Goal: Transaction & Acquisition: Purchase product/service

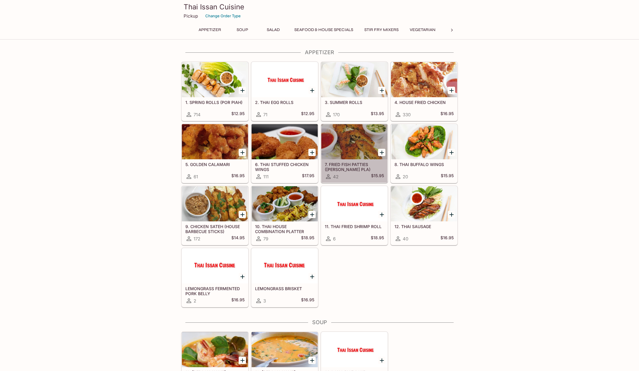
click at [357, 143] on div at bounding box center [354, 141] width 66 height 35
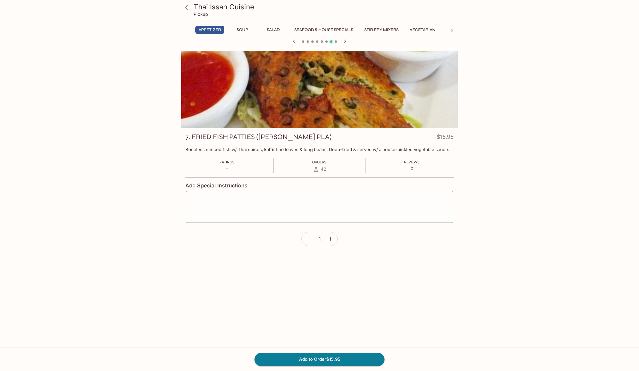
click at [330, 239] on icon "button" at bounding box center [331, 239] width 6 height 6
click at [303, 359] on button "Add to Order $31.90" at bounding box center [319, 359] width 130 height 13
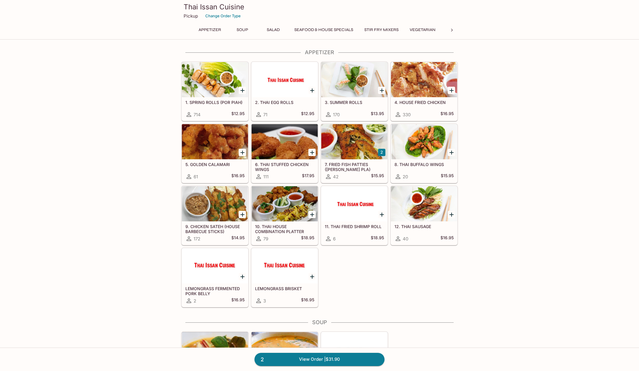
click at [412, 78] on div at bounding box center [424, 79] width 66 height 35
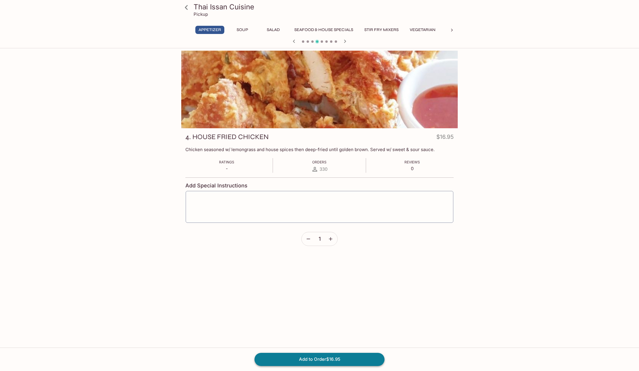
click at [320, 357] on button "Add to Order $16.95" at bounding box center [319, 359] width 130 height 13
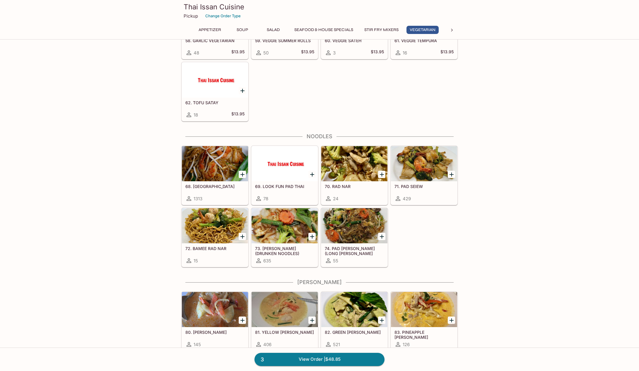
scroll to position [980, 0]
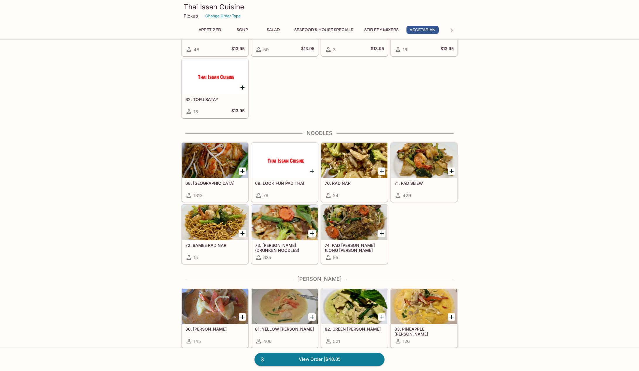
click at [223, 165] on div at bounding box center [215, 160] width 66 height 35
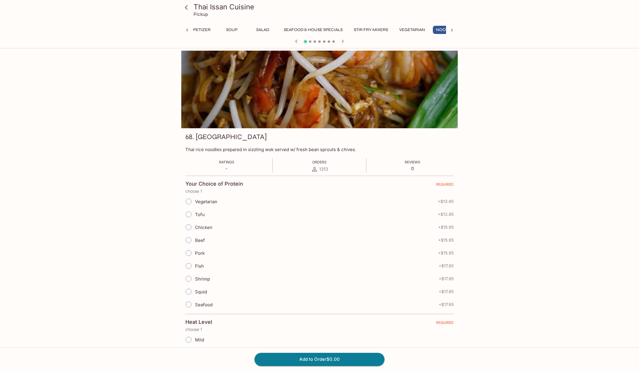
scroll to position [0, 26]
click at [190, 226] on input "Chicken" at bounding box center [188, 227] width 12 height 12
radio input "true"
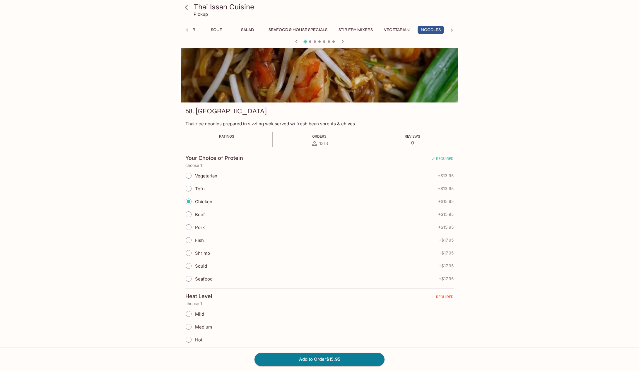
scroll to position [26, 0]
click at [189, 316] on input "Mild" at bounding box center [188, 313] width 12 height 12
radio input "true"
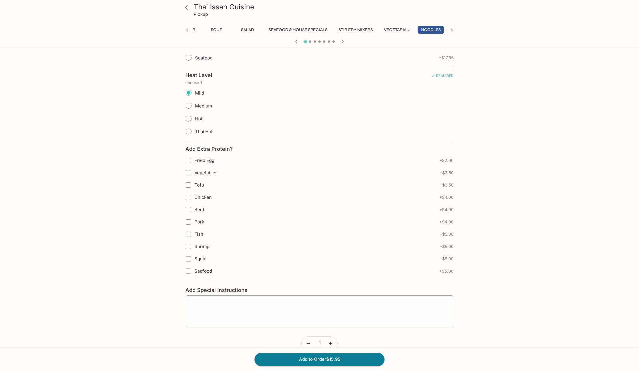
scroll to position [258, 0]
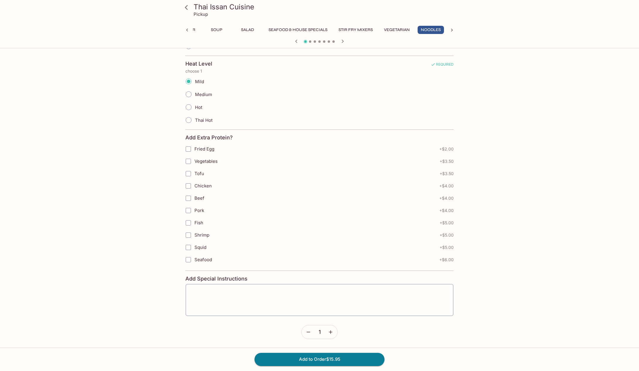
click at [331, 331] on icon "button" at bounding box center [331, 332] width 4 height 4
click at [327, 357] on button "Add to Order $31.90" at bounding box center [319, 359] width 130 height 13
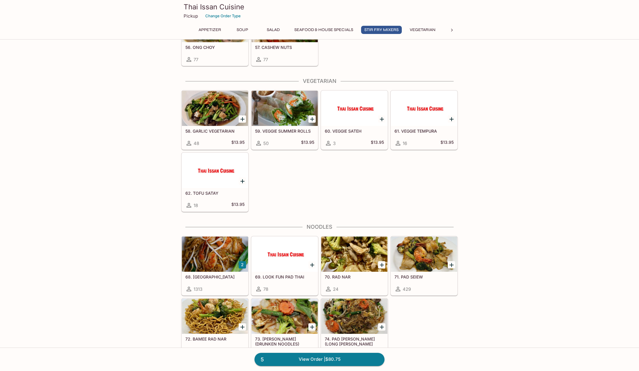
scroll to position [898, 0]
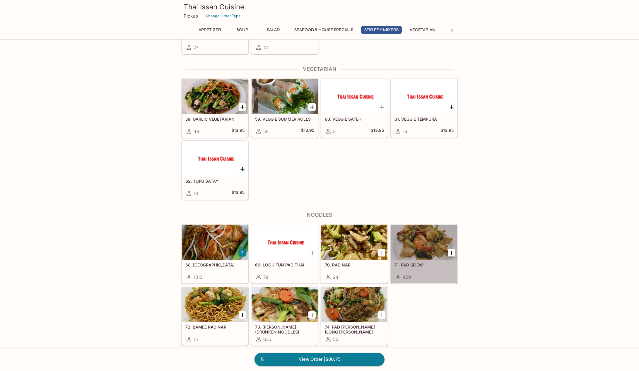
click at [418, 248] on div at bounding box center [424, 242] width 66 height 35
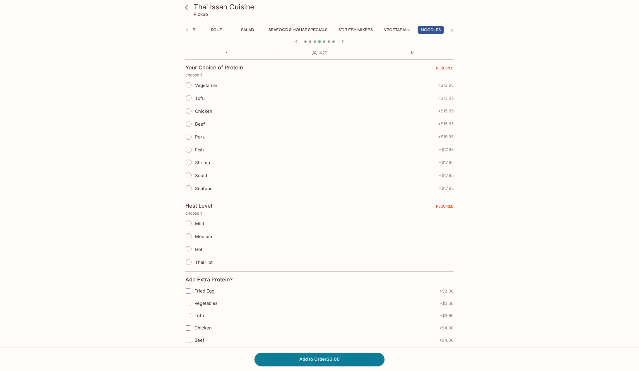
scroll to position [125, 0]
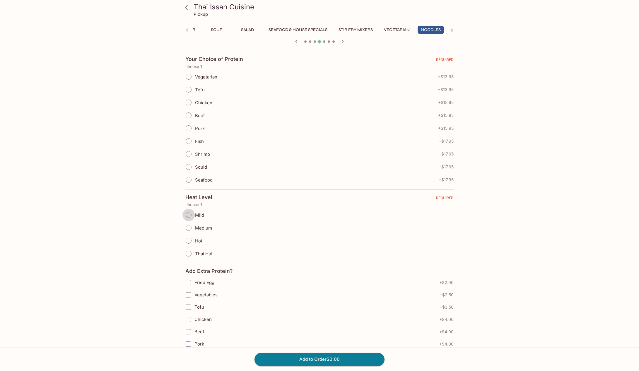
click at [188, 215] on input "Mild" at bounding box center [188, 215] width 12 height 12
radio input "true"
click at [188, 320] on input "Chicken" at bounding box center [188, 320] width 12 height 12
checkbox input "true"
drag, startPoint x: 310, startPoint y: 359, endPoint x: 226, endPoint y: 352, distance: 84.6
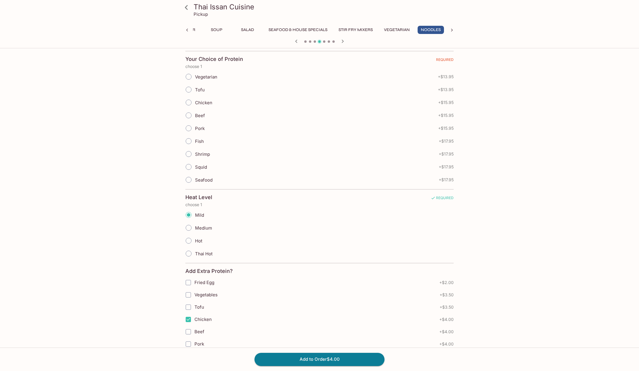
click at [226, 352] on div "Add to Order $4.00" at bounding box center [319, 359] width 639 height 23
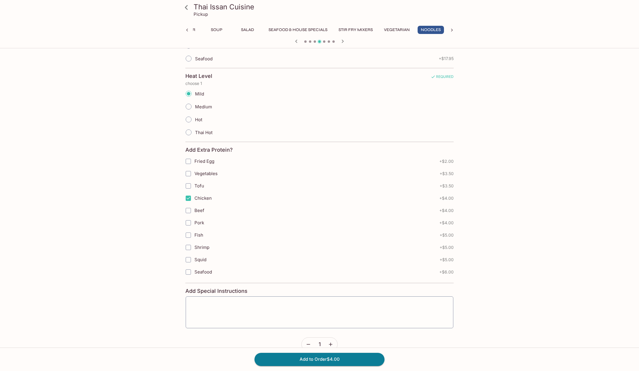
scroll to position [258, 0]
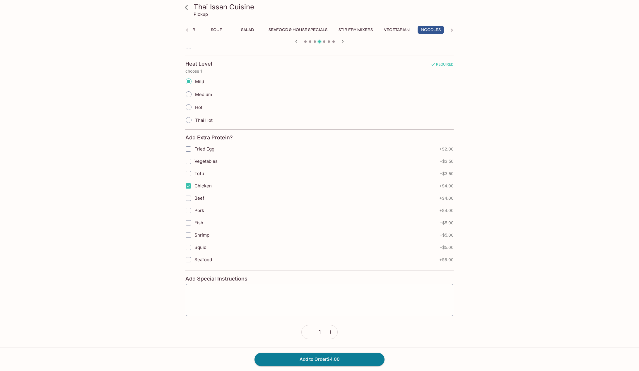
click at [332, 331] on icon "button" at bounding box center [331, 332] width 6 height 6
click at [299, 358] on button "Add to Order $8.00" at bounding box center [319, 359] width 130 height 13
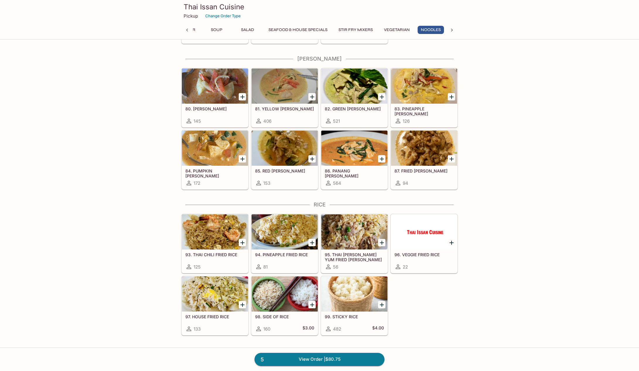
scroll to position [1202, 0]
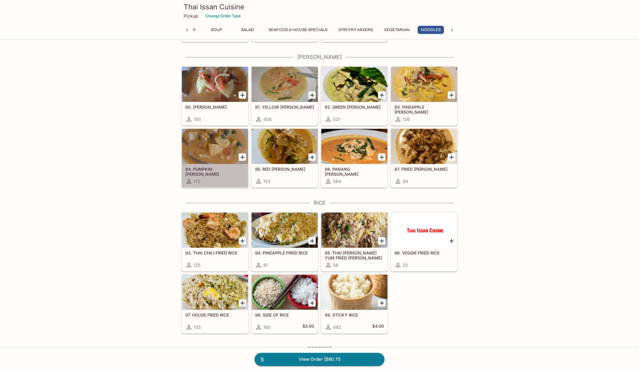
click at [224, 149] on div at bounding box center [215, 146] width 66 height 35
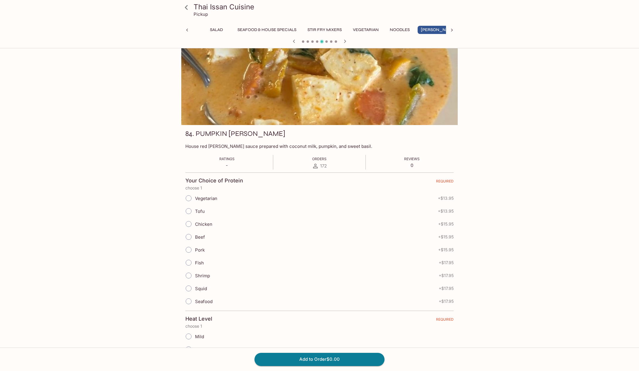
scroll to position [2, 0]
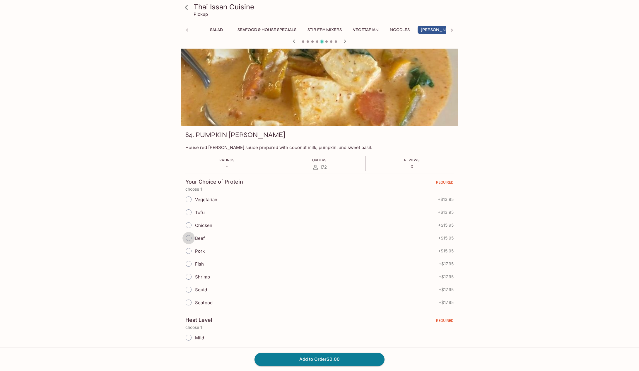
click at [190, 239] on input "Beef" at bounding box center [188, 238] width 12 height 12
radio input "true"
click at [192, 226] on input "Chicken" at bounding box center [188, 225] width 12 height 12
radio input "true"
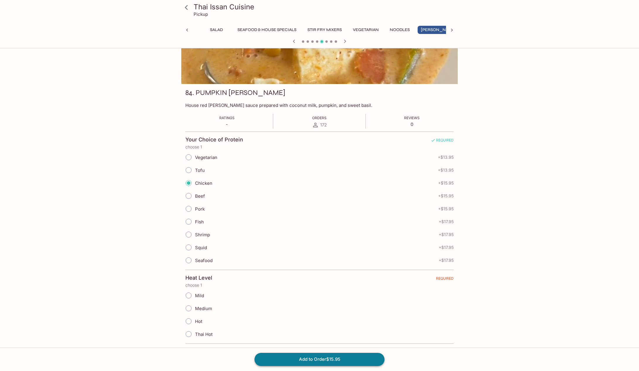
scroll to position [53, 0]
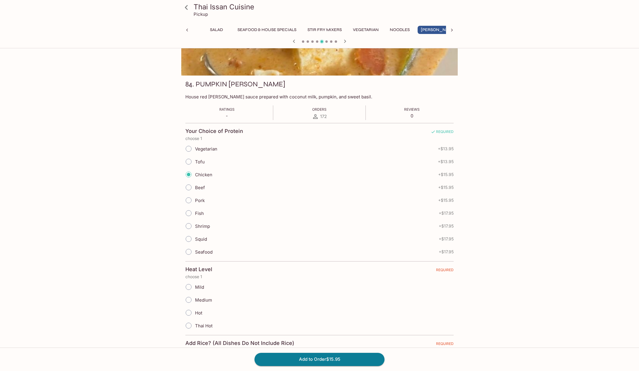
click at [191, 287] on input "Mild" at bounding box center [188, 287] width 12 height 12
radio input "true"
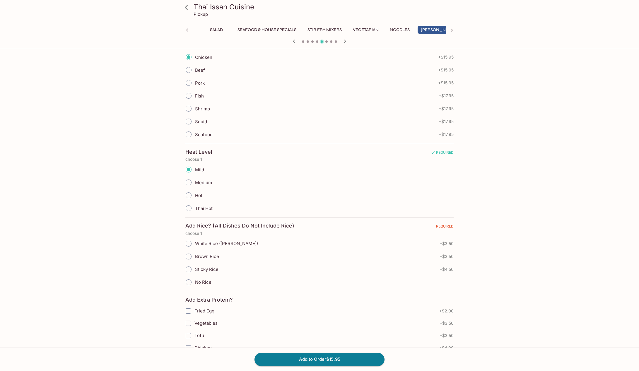
scroll to position [170, 0]
click at [188, 271] on input "Sticky Rice" at bounding box center [188, 269] width 12 height 12
radio input "true"
click at [325, 357] on button "Add to Order $20.45" at bounding box center [319, 359] width 130 height 13
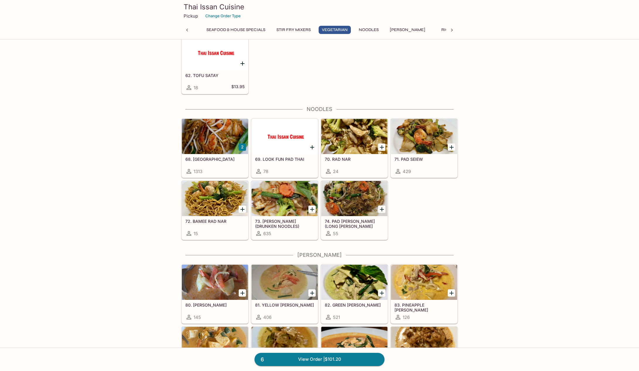
scroll to position [1003, 0]
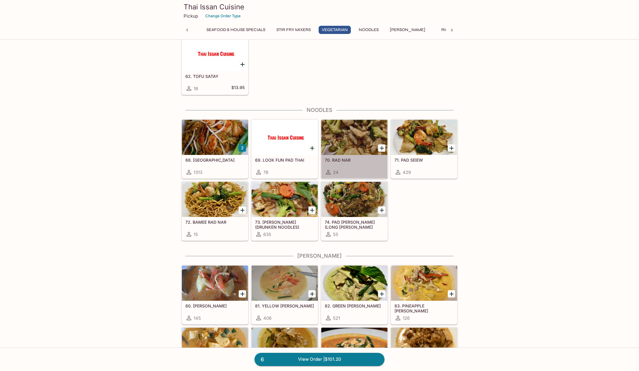
click at [345, 140] on div at bounding box center [354, 137] width 66 height 35
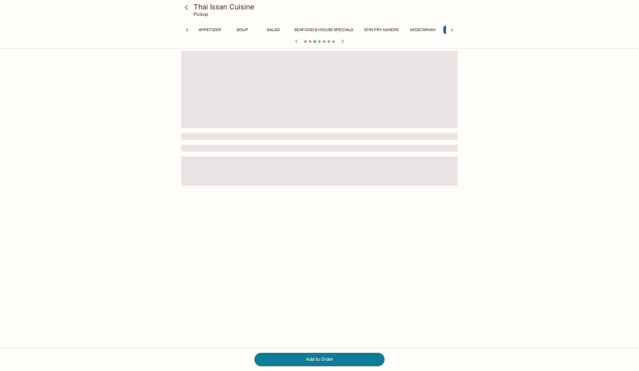
scroll to position [0, 26]
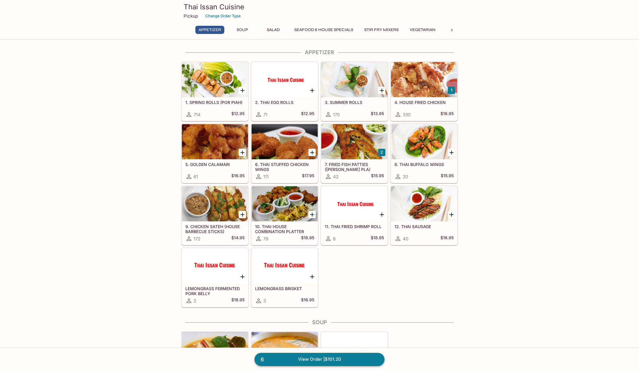
click at [317, 358] on link "6 View Order | $101.20" at bounding box center [319, 359] width 130 height 13
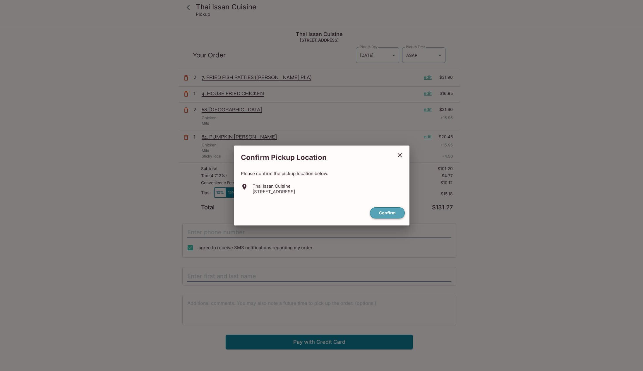
click at [384, 213] on button "Confirm" at bounding box center [387, 212] width 35 height 11
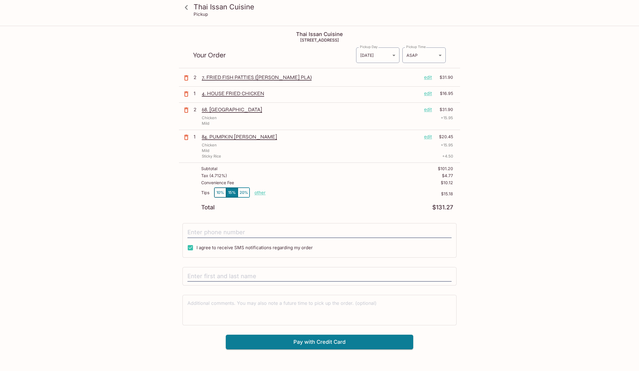
click at [427, 93] on p "edit" at bounding box center [428, 93] width 8 height 6
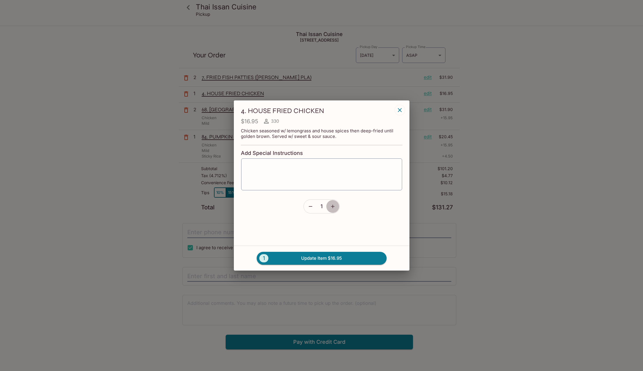
click at [332, 206] on icon "button" at bounding box center [333, 206] width 6 height 6
click at [314, 256] on button "2 Update Item $33.90" at bounding box center [322, 258] width 130 height 13
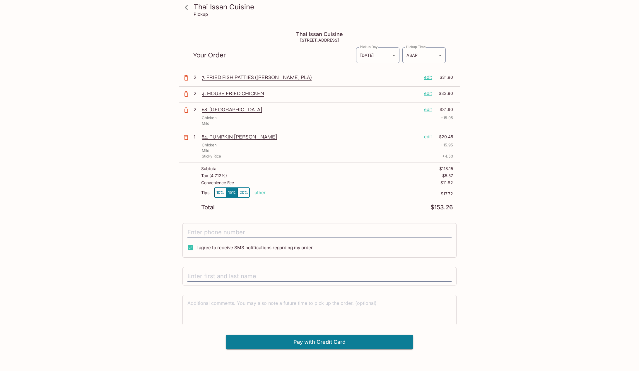
click at [221, 192] on button "10%" at bounding box center [220, 193] width 12 height 10
click at [261, 278] on input "text" at bounding box center [319, 276] width 264 height 11
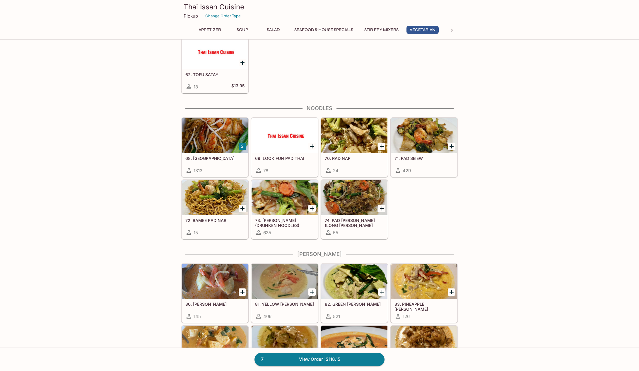
scroll to position [1007, 0]
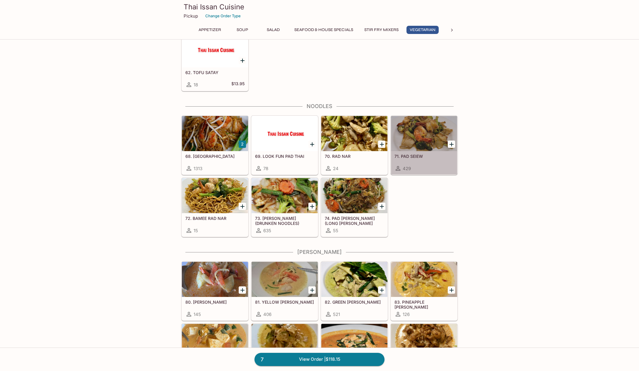
click at [409, 141] on div at bounding box center [424, 133] width 66 height 35
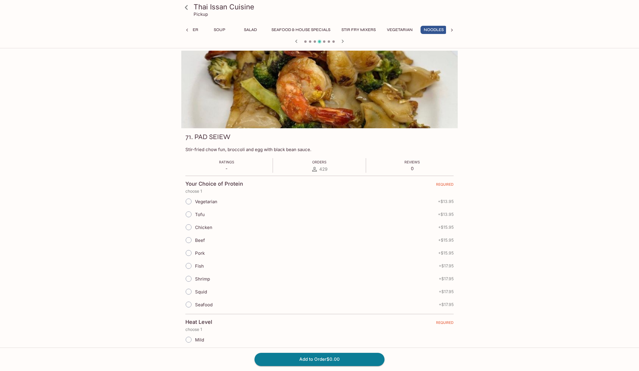
scroll to position [0, 26]
click at [190, 227] on input "Chicken" at bounding box center [188, 227] width 12 height 12
radio input "true"
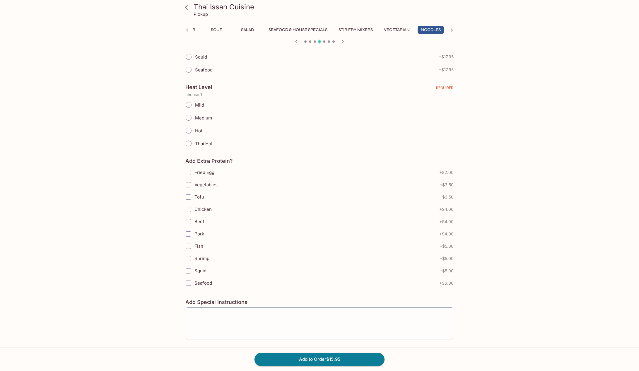
scroll to position [258, 0]
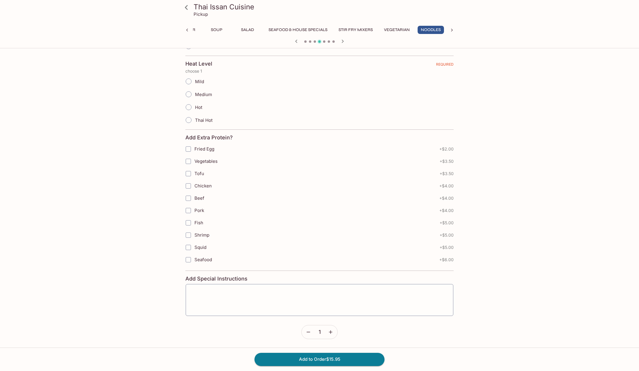
click at [331, 331] on icon "button" at bounding box center [331, 332] width 6 height 6
click at [321, 357] on button "Add to Order $31.90" at bounding box center [319, 359] width 130 height 13
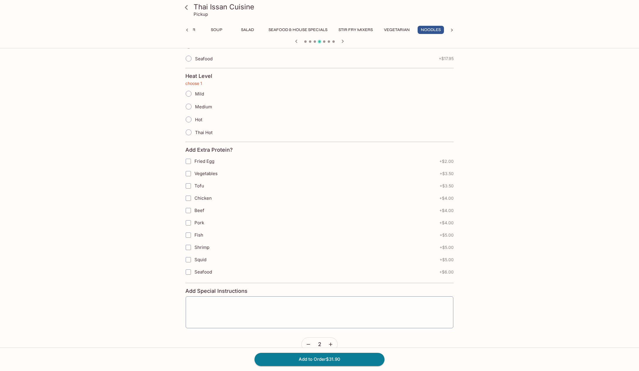
scroll to position [254, 0]
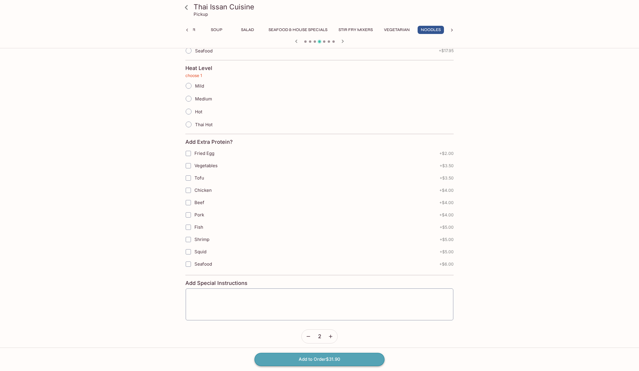
click at [312, 358] on button "Add to Order $31.90" at bounding box center [319, 359] width 130 height 13
click at [328, 360] on button "Add to Order $31.90" at bounding box center [319, 359] width 130 height 13
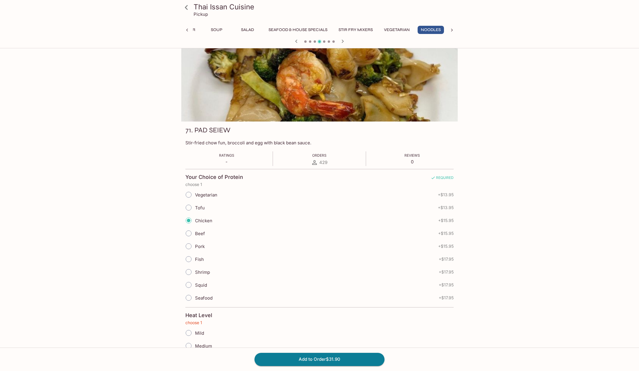
scroll to position [0, 0]
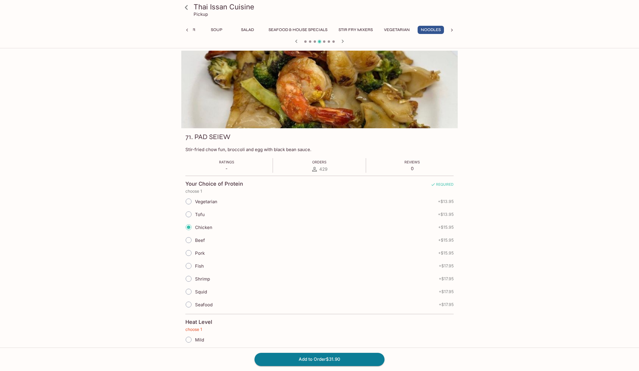
click at [452, 30] on icon at bounding box center [452, 30] width 2 height 3
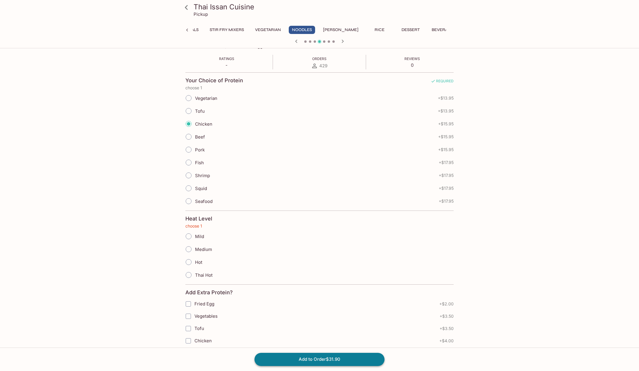
scroll to position [104, 0]
click at [328, 358] on button "Add to Order $31.90" at bounding box center [319, 359] width 130 height 13
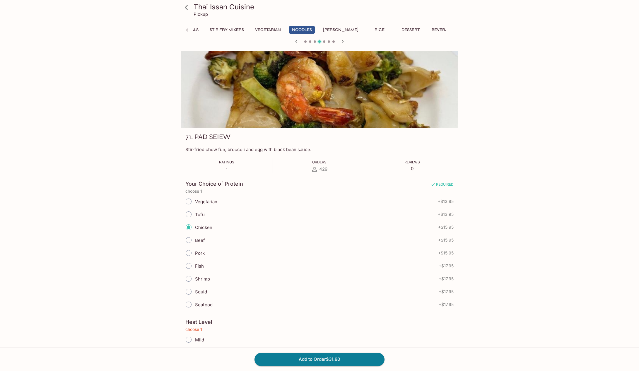
scroll to position [0, 154]
click at [187, 8] on icon at bounding box center [186, 7] width 10 height 10
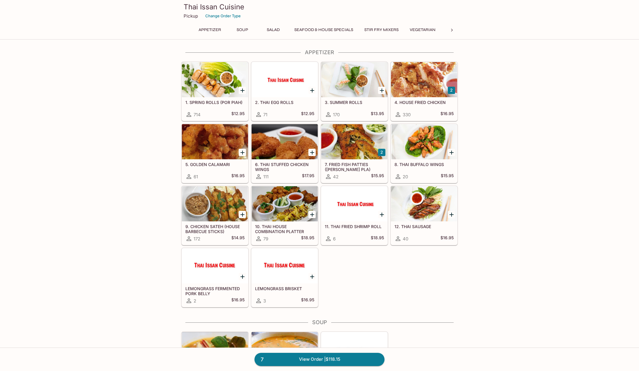
click at [187, 8] on h3 "Thai Issan Cuisine" at bounding box center [320, 6] width 272 height 9
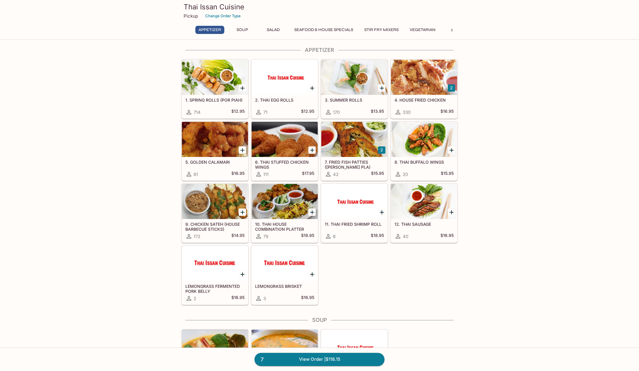
click at [194, 16] on p "Pickup" at bounding box center [191, 16] width 14 height 6
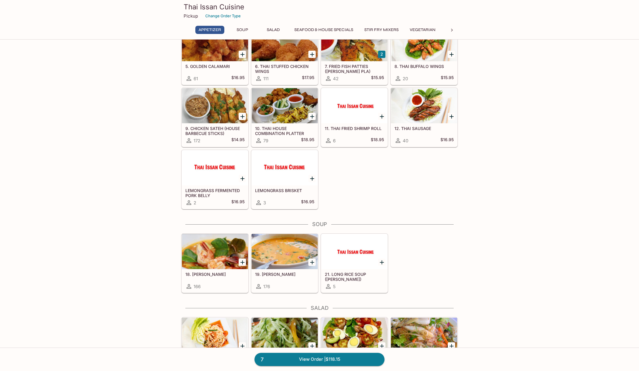
scroll to position [106, 0]
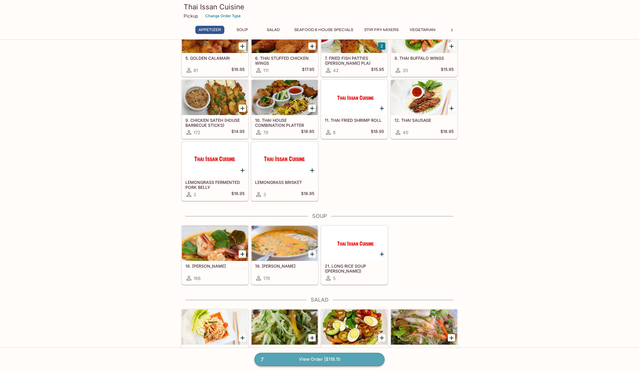
click at [314, 361] on link "7 View Order | $118.15" at bounding box center [319, 359] width 130 height 13
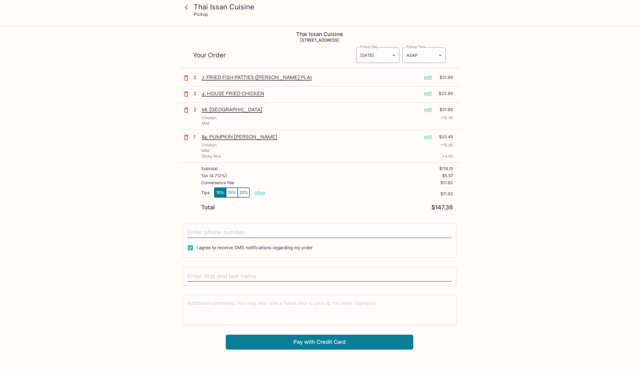
scroll to position [1, 0]
click at [186, 8] on icon at bounding box center [186, 7] width 3 height 5
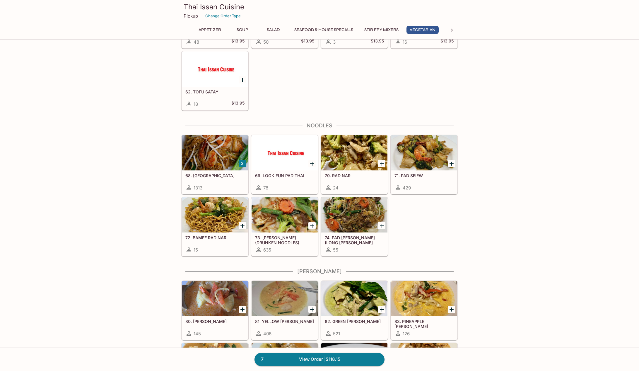
scroll to position [988, 0]
click at [452, 163] on icon "Add 71. PAD SEIEW" at bounding box center [451, 163] width 4 height 4
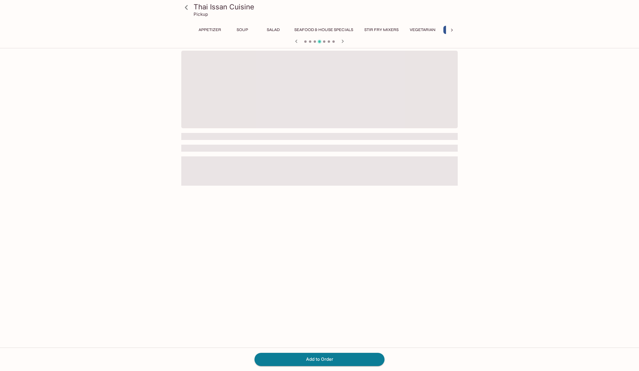
scroll to position [0, 26]
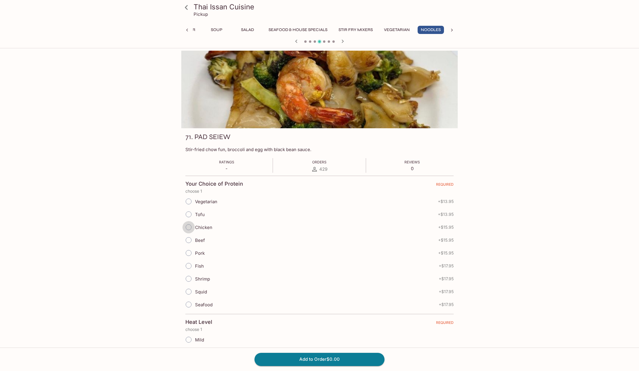
click at [190, 227] on input "Chicken" at bounding box center [188, 227] width 12 height 12
radio input "true"
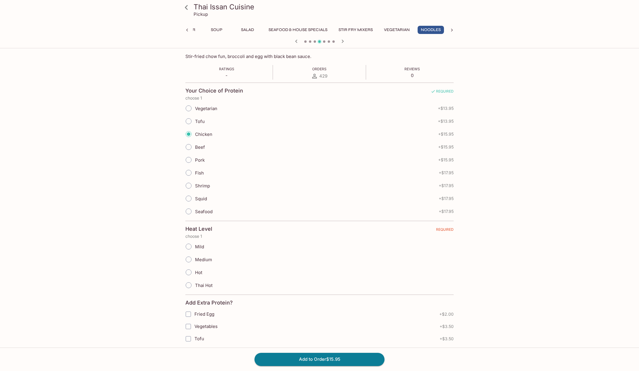
scroll to position [98, 0]
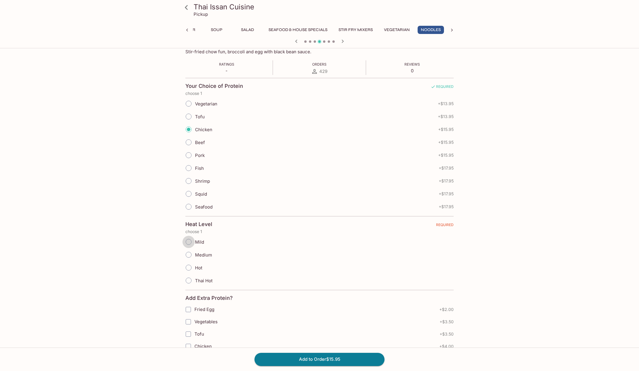
click at [190, 243] on input "Mild" at bounding box center [188, 242] width 12 height 12
radio input "true"
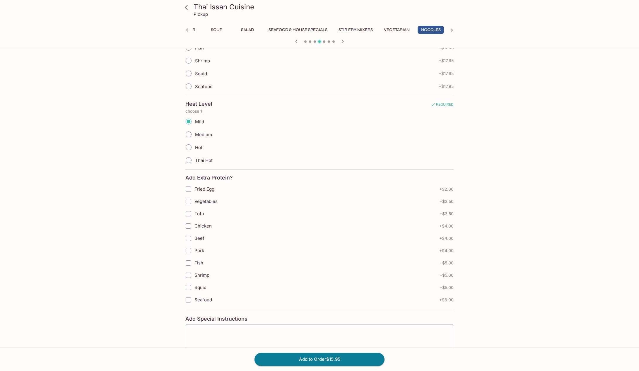
scroll to position [258, 0]
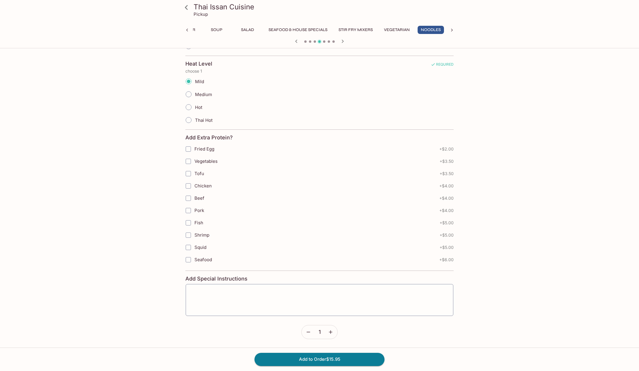
click at [332, 332] on icon "button" at bounding box center [331, 332] width 4 height 4
drag, startPoint x: 312, startPoint y: 357, endPoint x: 309, endPoint y: 355, distance: 3.4
click at [312, 357] on button "Add to Order $31.90" at bounding box center [319, 359] width 130 height 13
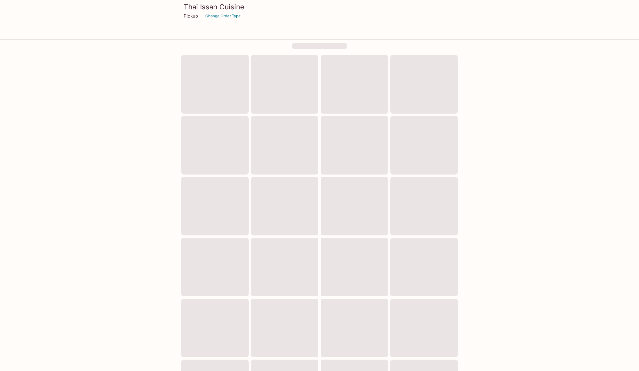
scroll to position [7, 0]
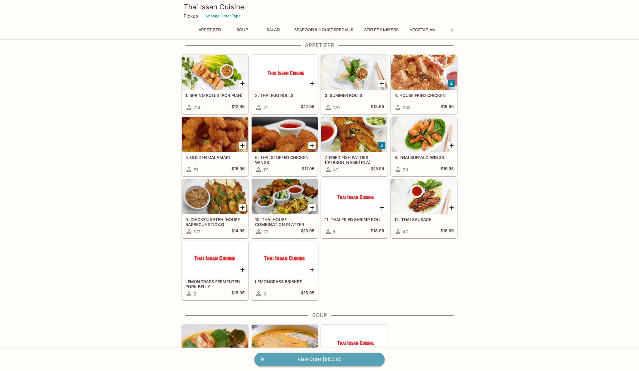
click at [306, 357] on link "9 View Order | $150.05" at bounding box center [319, 359] width 130 height 13
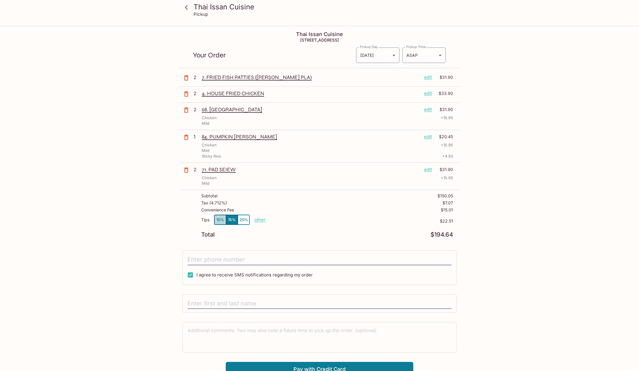
click at [217, 218] on button "10%" at bounding box center [220, 220] width 12 height 10
